Goal: Transaction & Acquisition: Subscribe to service/newsletter

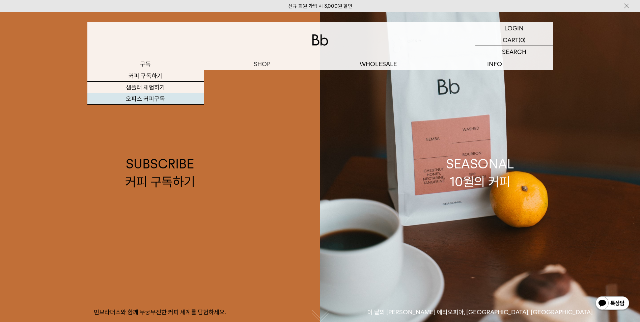
click at [147, 98] on link "오피스 커피구독" at bounding box center [145, 98] width 116 height 11
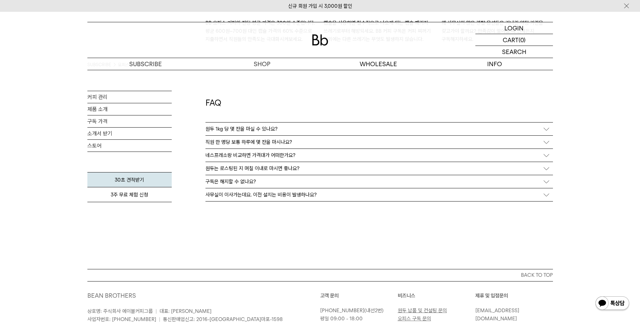
scroll to position [1214, 0]
click at [238, 125] on p "원두 1kg 당 몇 잔을 마실 수 있나요?" at bounding box center [241, 128] width 72 height 6
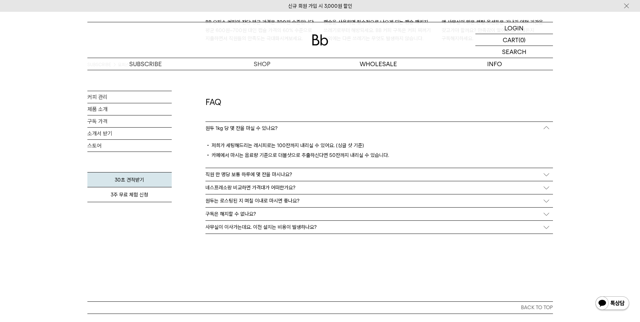
click at [258, 174] on p "직원 한 명당 보통 하루에 몇 잔을 마시나요?" at bounding box center [248, 174] width 87 height 6
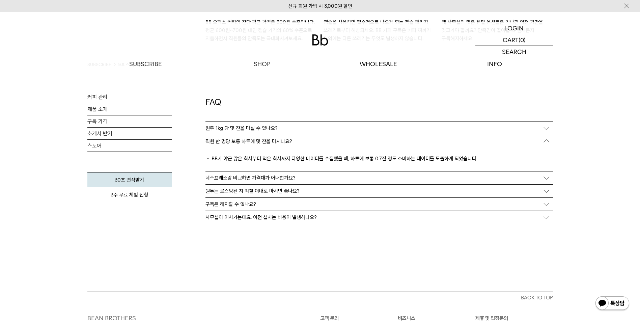
click at [294, 191] on p "원두는 로스팅된 지 며칠 이내로 마시면 좋나요?" at bounding box center [252, 191] width 94 height 6
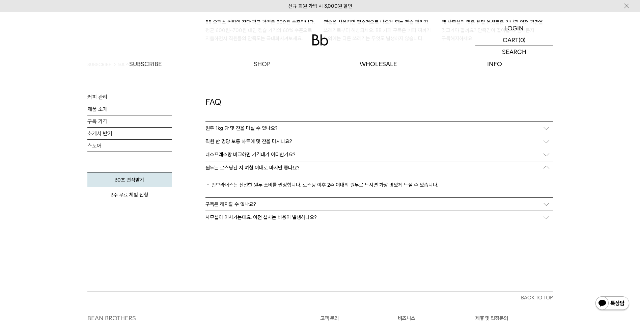
click at [287, 218] on p "사무실이 이사가는데요. 이전 설치는 비용이 발생하나요?" at bounding box center [260, 217] width 111 height 6
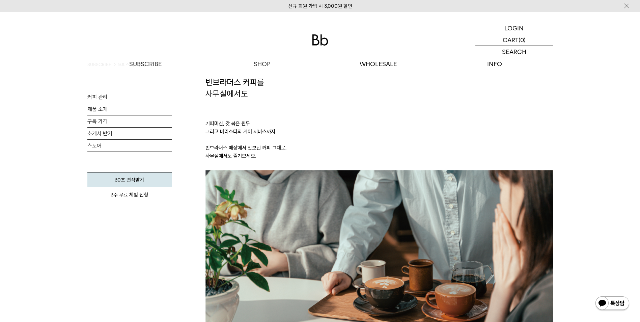
scroll to position [0, 0]
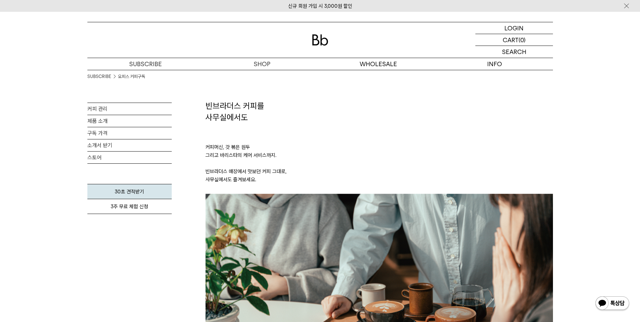
click at [626, 4] on img at bounding box center [626, 5] width 7 height 7
